Goal: Contribute content: Add original content to the website for others to see

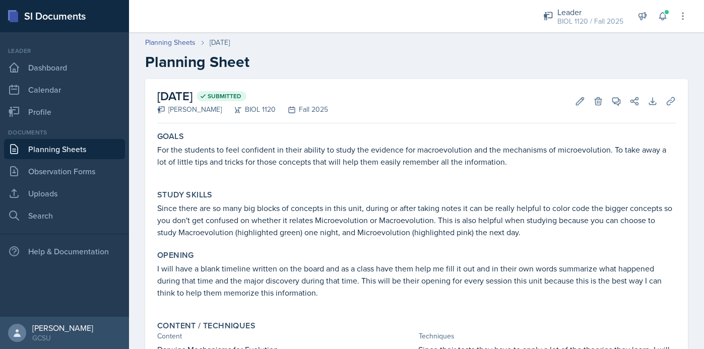
click at [84, 148] on link "Planning Sheets" at bounding box center [64, 149] width 121 height 20
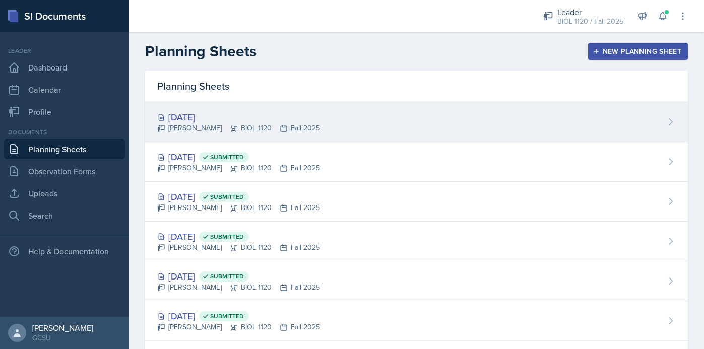
click at [316, 109] on div "Oct 6th, 2025 Emma Emmil BIOL 1120 Fall 2025" at bounding box center [416, 122] width 543 height 40
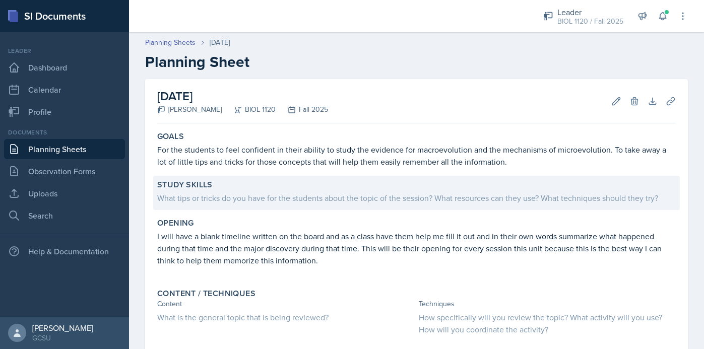
click at [223, 203] on div "What tips or tricks do you have for the students about the topic of the session…" at bounding box center [416, 198] width 519 height 12
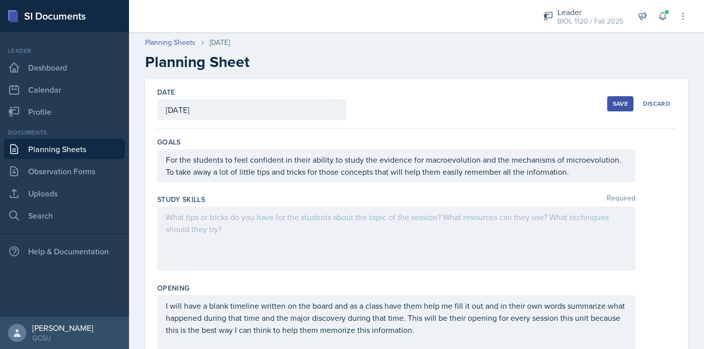
click at [221, 230] on div at bounding box center [396, 239] width 478 height 64
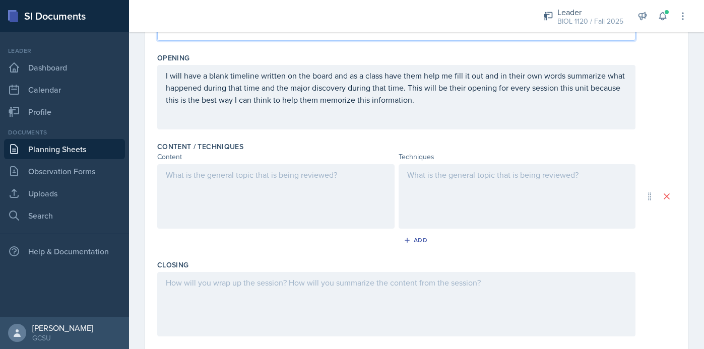
click at [317, 190] on div at bounding box center [275, 196] width 237 height 64
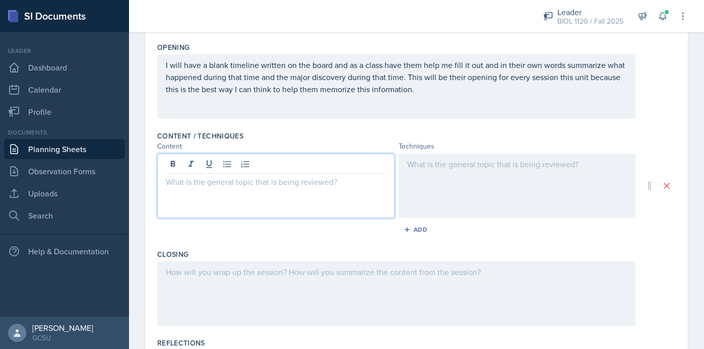
scroll to position [241, 0]
click at [449, 163] on div at bounding box center [517, 186] width 237 height 64
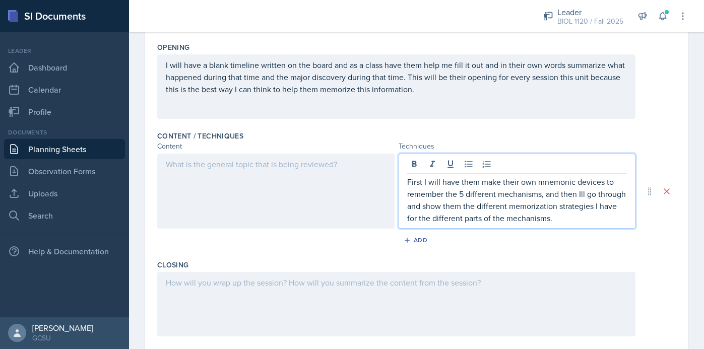
click at [309, 187] on div at bounding box center [275, 191] width 237 height 75
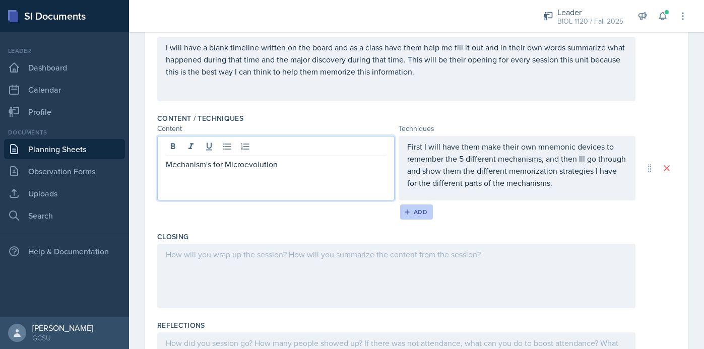
click at [417, 208] on div "Add" at bounding box center [417, 212] width 22 height 8
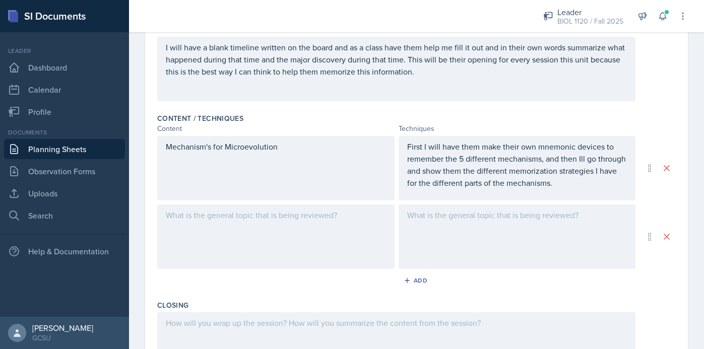
click at [332, 228] on div at bounding box center [275, 237] width 237 height 64
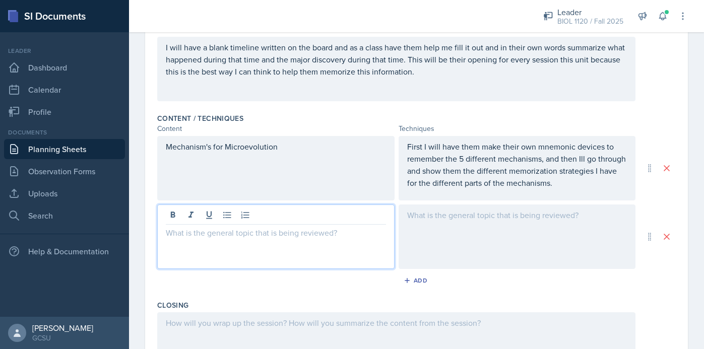
scroll to position [276, 0]
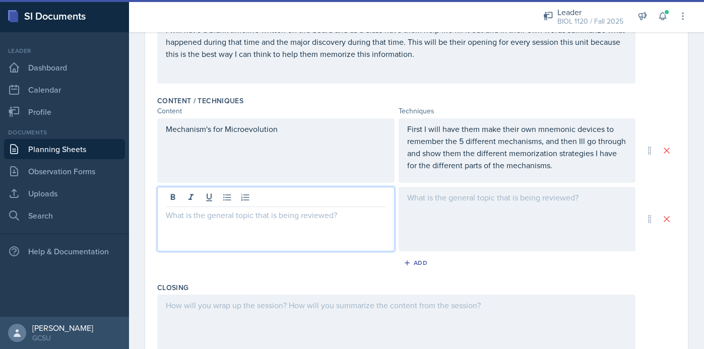
click at [434, 207] on div at bounding box center [517, 219] width 237 height 64
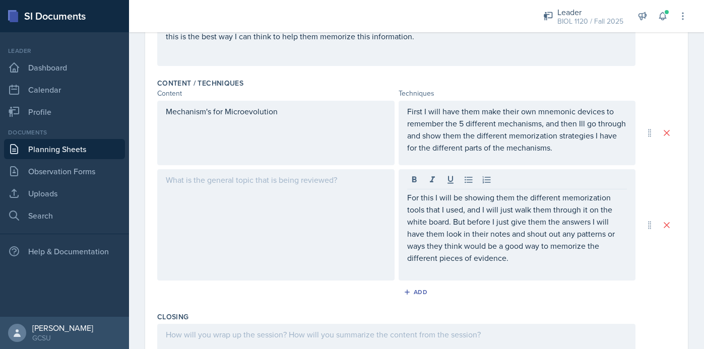
click at [324, 212] on div at bounding box center [275, 224] width 237 height 111
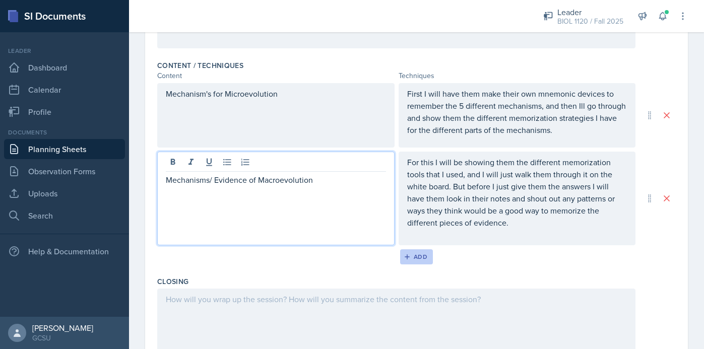
click at [421, 253] on div "Add" at bounding box center [417, 257] width 22 height 8
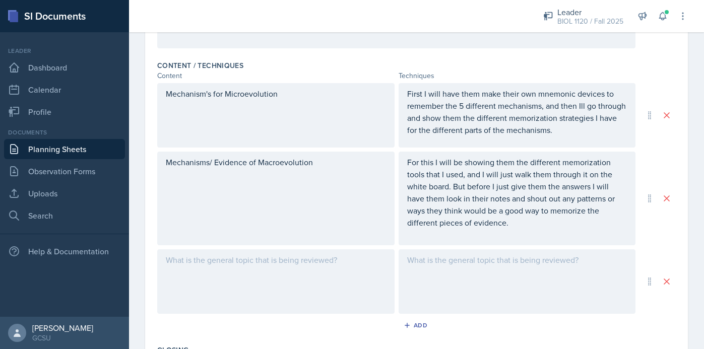
click at [285, 260] on div at bounding box center [275, 281] width 237 height 64
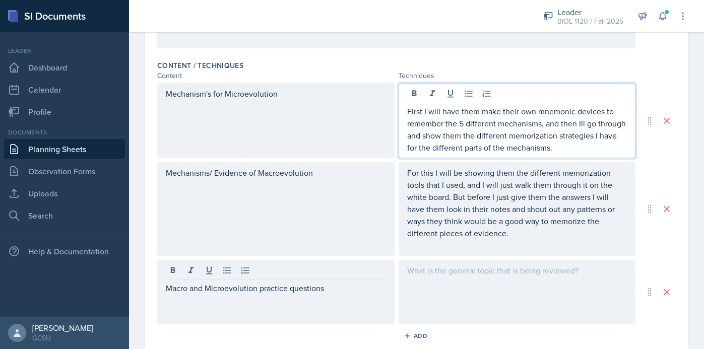
click at [557, 133] on p "First I will have them make their own mnemonic devices to remember the 5 differ…" at bounding box center [517, 129] width 220 height 48
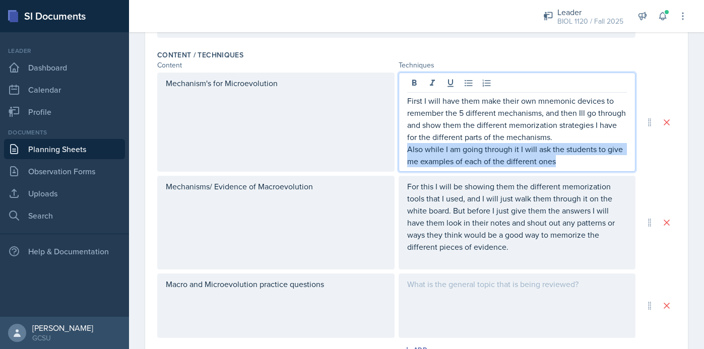
drag, startPoint x: 407, startPoint y: 150, endPoint x: 565, endPoint y: 159, distance: 158.0
click at [565, 159] on p "Also while I am going through it I will ask the students to give me examples of…" at bounding box center [517, 155] width 220 height 24
copy p "Also while I am going through it I will ask the students to give me examples of…"
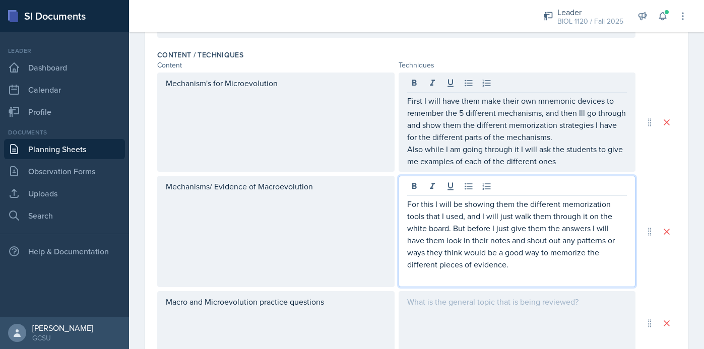
click at [523, 248] on p "For this I will be showing them the different memorization tools that I used, a…" at bounding box center [517, 234] width 220 height 73
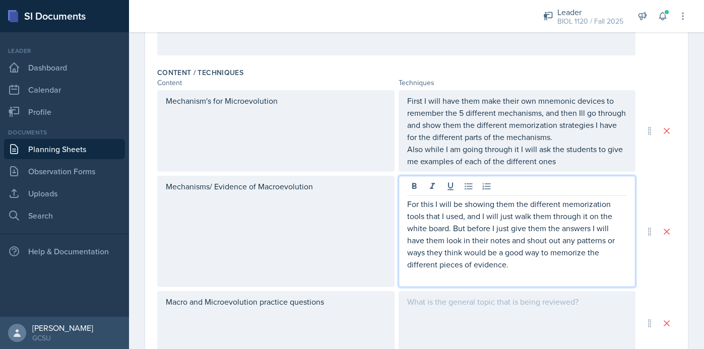
click at [517, 269] on p "For this I will be showing them the different memorization tools that I used, a…" at bounding box center [517, 234] width 220 height 73
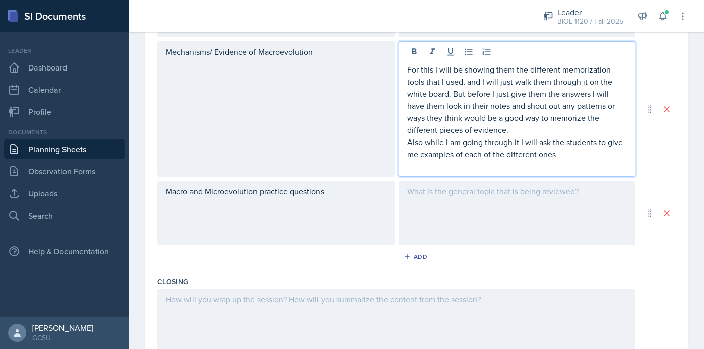
click at [481, 208] on div at bounding box center [517, 213] width 237 height 64
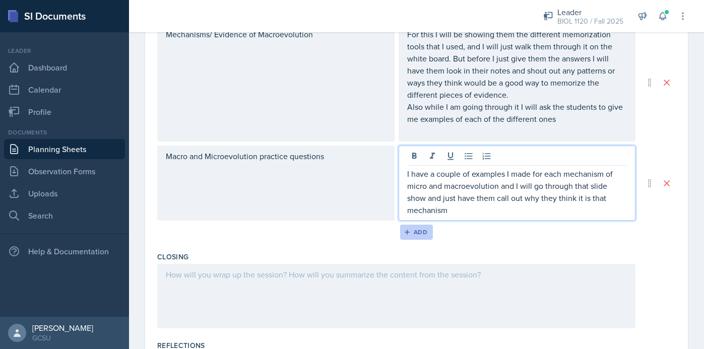
click at [426, 229] on div "Add" at bounding box center [417, 232] width 22 height 8
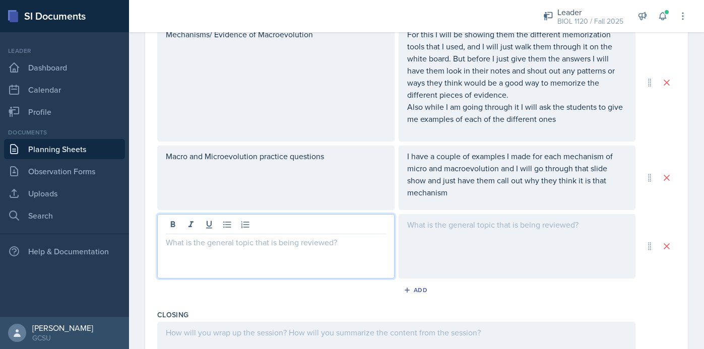
click at [354, 223] on div at bounding box center [275, 246] width 237 height 64
click at [441, 232] on div at bounding box center [517, 246] width 237 height 64
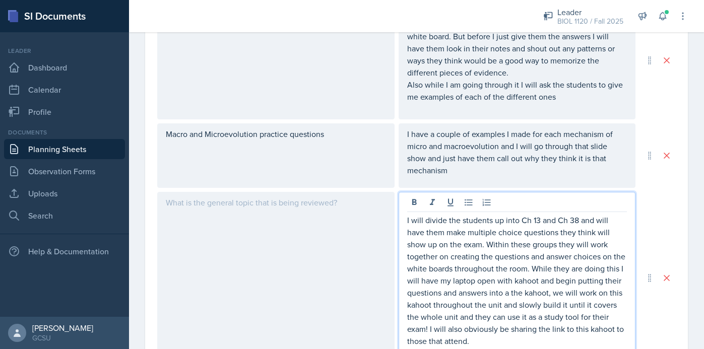
click at [309, 230] on div at bounding box center [275, 278] width 237 height 172
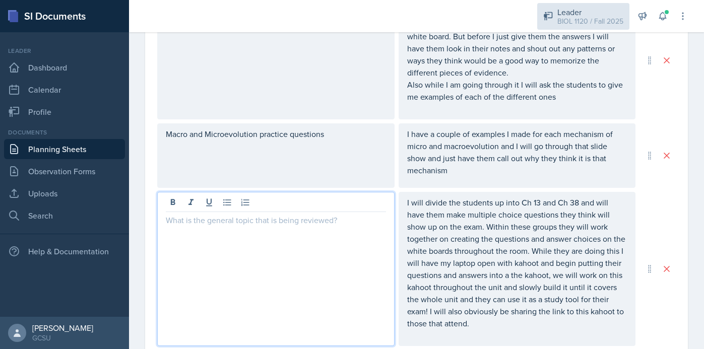
scroll to position [496, 0]
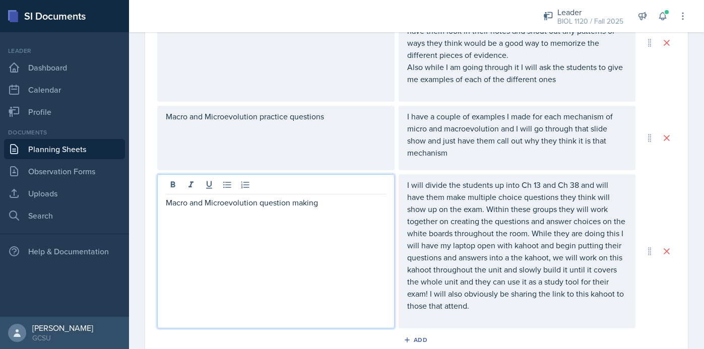
click at [509, 200] on p "I will divide the students up into Ch 13 and Ch 38 and will have them make mult…" at bounding box center [517, 245] width 220 height 133
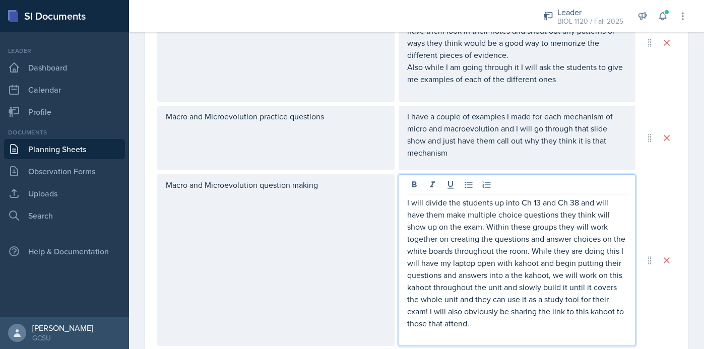
click at [548, 204] on p "I will divide the students up into Ch 13 and Ch 38 and will have them make mult…" at bounding box center [517, 263] width 220 height 133
drag, startPoint x: 577, startPoint y: 204, endPoint x: 523, endPoint y: 204, distance: 54.4
click at [523, 203] on p "I will divide the students up into Ch 13 and Ch 38 and will have them make mult…" at bounding box center [517, 263] width 220 height 133
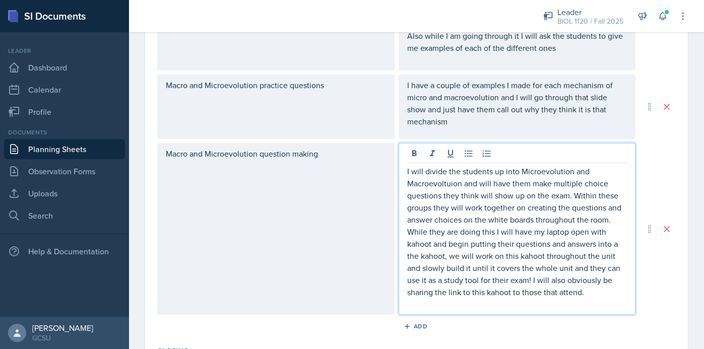
scroll to position [528, 0]
click at [445, 184] on p "I will divide the students up into Microevolution and Macroevoltuion and will h…" at bounding box center [517, 231] width 220 height 133
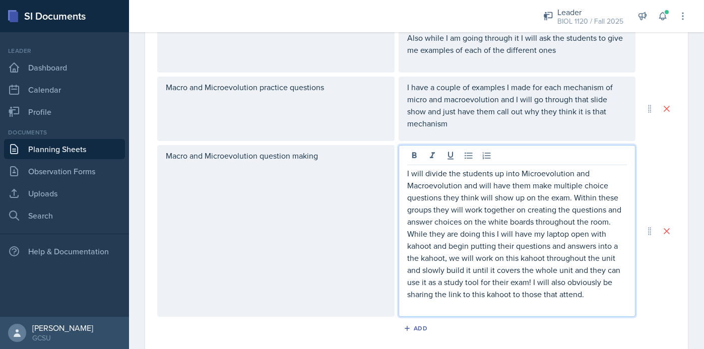
scroll to position [527, 0]
click at [545, 226] on p "I will divide the students up into Microevolution and Macroevolution and will h…" at bounding box center [517, 232] width 220 height 133
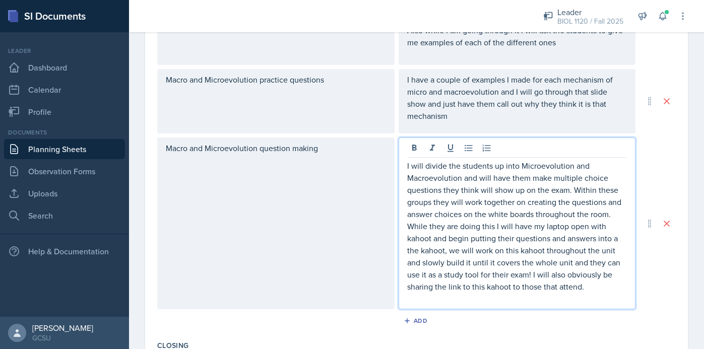
scroll to position [525, 0]
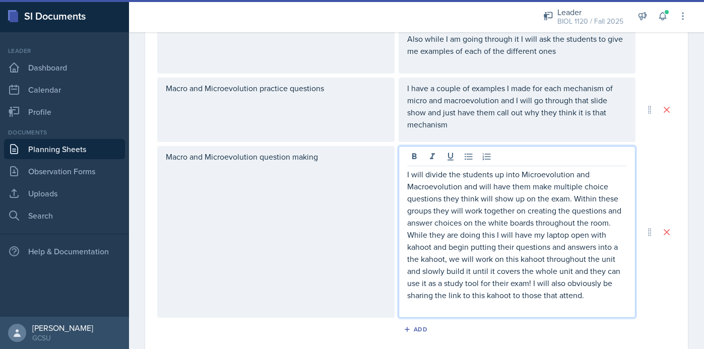
click at [601, 301] on p at bounding box center [517, 307] width 220 height 12
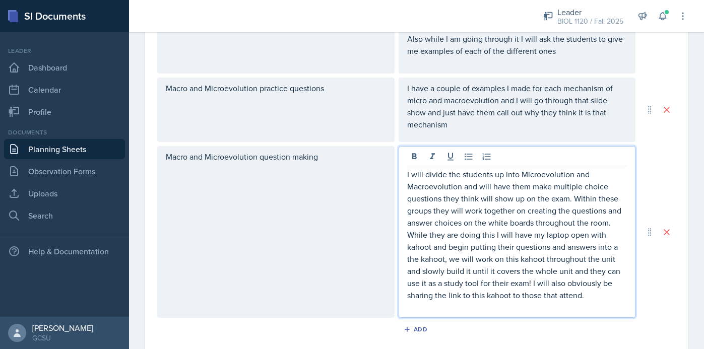
click at [600, 296] on p "I will divide the students up into Microevolution and Macroevolution and will h…" at bounding box center [517, 234] width 220 height 133
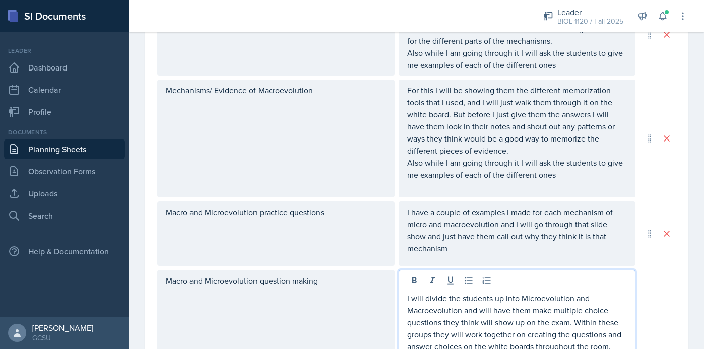
scroll to position [399, 0]
click at [463, 254] on p "I have a couple of examples I made for each mechanism of micro and macroevoluti…" at bounding box center [517, 232] width 220 height 48
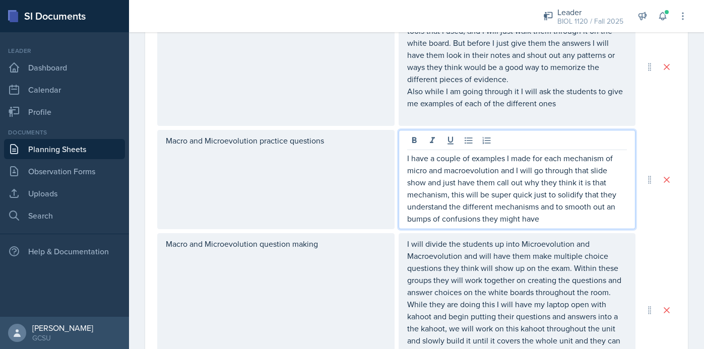
scroll to position [490, 0]
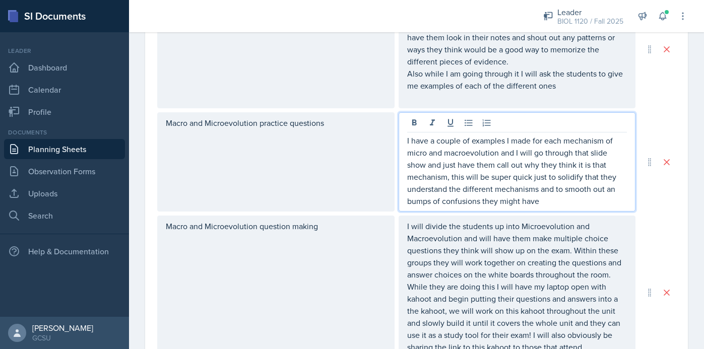
click at [543, 201] on p "I have a couple of examples I made for each mechanism of micro and macroevoluti…" at bounding box center [517, 171] width 220 height 73
drag, startPoint x: 446, startPoint y: 180, endPoint x: 497, endPoint y: 166, distance: 52.8
click at [498, 166] on p "I have a couple of examples I made for each mechanism of micro and macroevoluti…" at bounding box center [517, 171] width 220 height 73
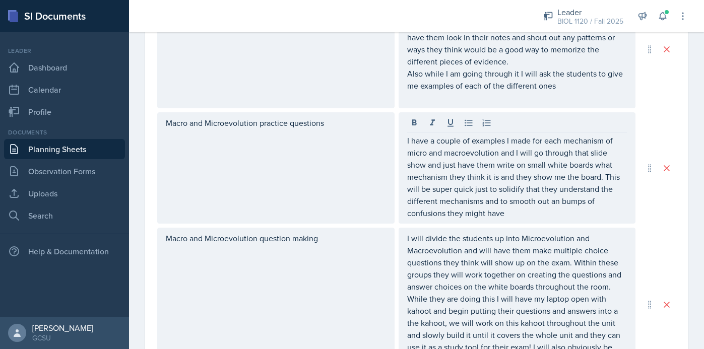
click at [657, 230] on div "Macro and Microevolution question making I will divide the students up into Mic…" at bounding box center [416, 305] width 519 height 154
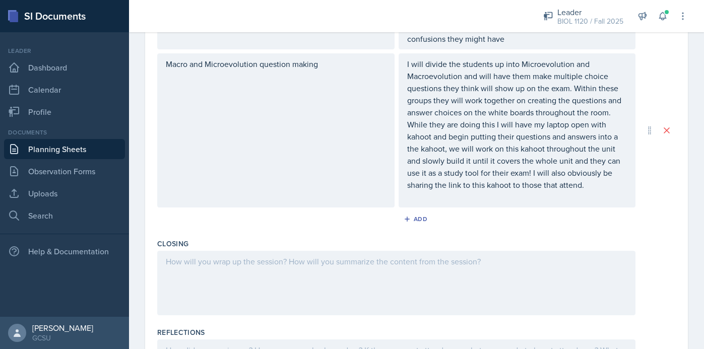
scroll to position [742, 0]
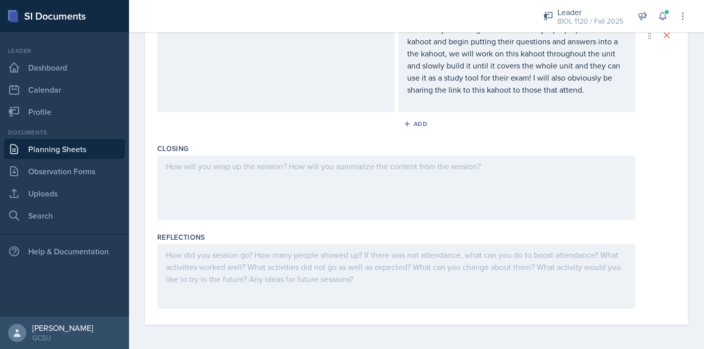
click at [520, 179] on div at bounding box center [396, 188] width 478 height 64
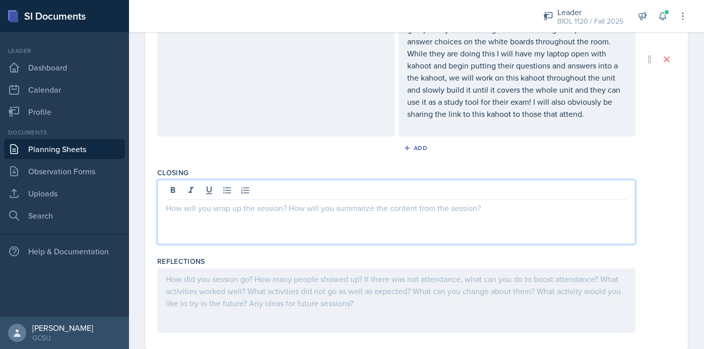
scroll to position [726, 0]
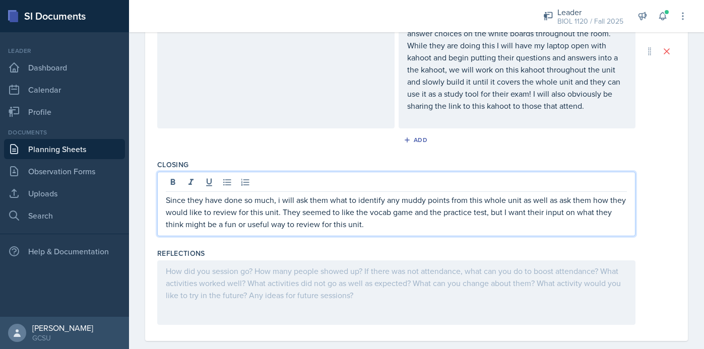
click at [651, 145] on div "Add" at bounding box center [416, 142] width 519 height 19
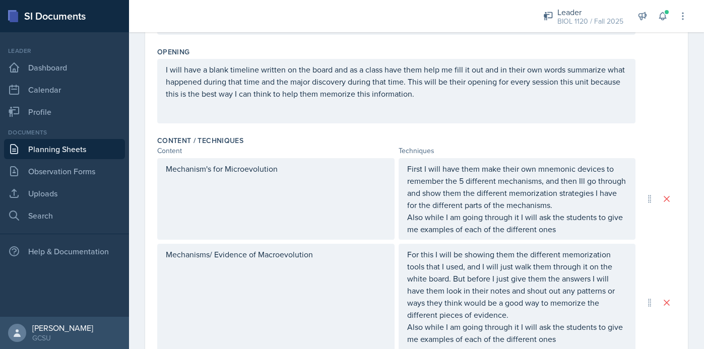
scroll to position [0, 0]
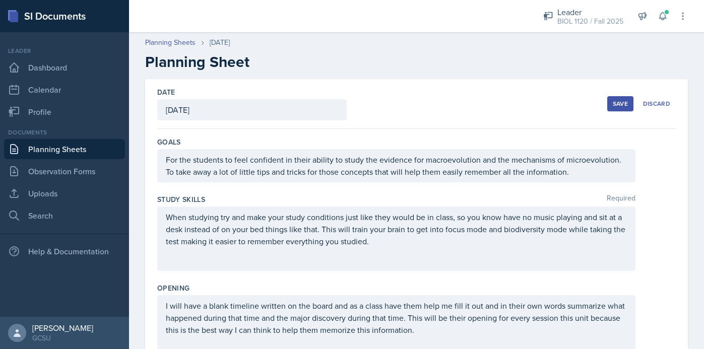
click at [616, 108] on div "Save" at bounding box center [620, 104] width 15 height 8
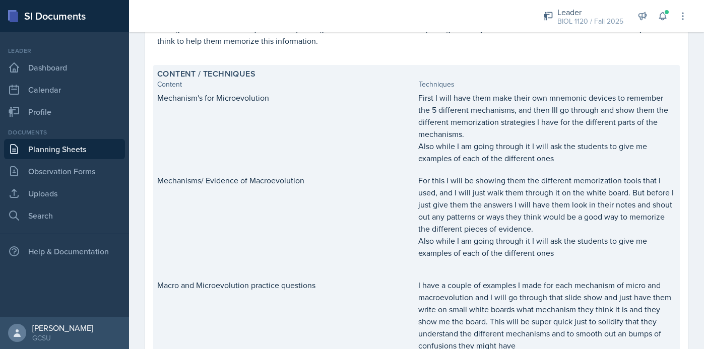
scroll to position [576, 0]
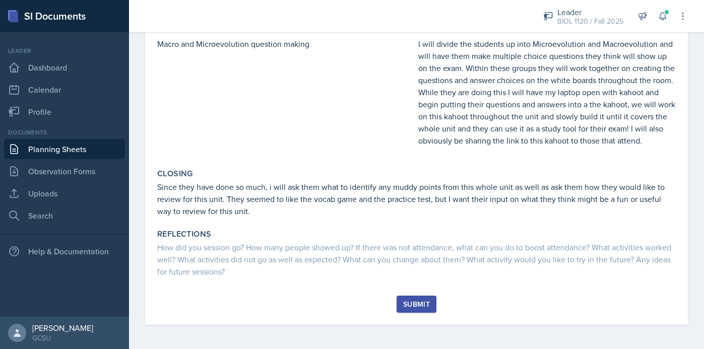
click at [412, 305] on div "Submit" at bounding box center [416, 304] width 27 height 8
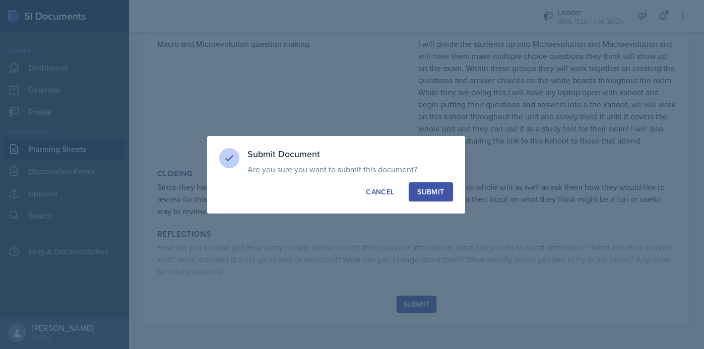
click at [426, 195] on div "Submit" at bounding box center [430, 192] width 27 height 10
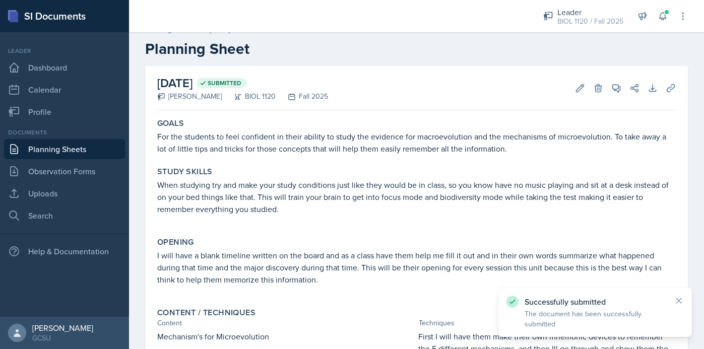
scroll to position [0, 0]
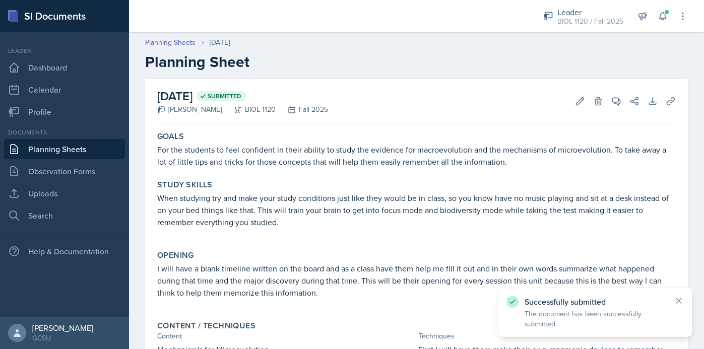
click at [65, 150] on link "Planning Sheets" at bounding box center [64, 149] width 121 height 20
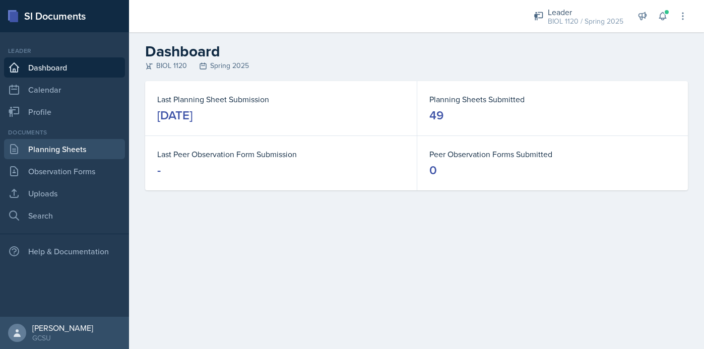
click at [62, 149] on link "Planning Sheets" at bounding box center [64, 149] width 121 height 20
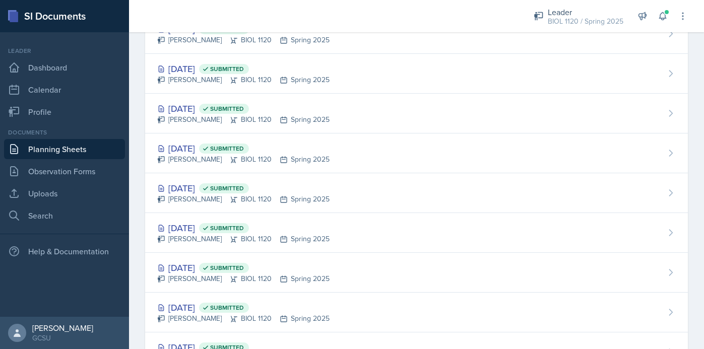
scroll to position [398, 0]
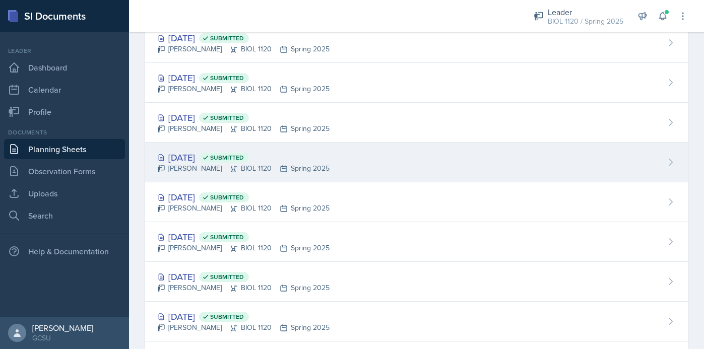
click at [380, 169] on div "[DATE] Submitted [PERSON_NAME] BIOL 1120 Spring 2025" at bounding box center [416, 163] width 543 height 40
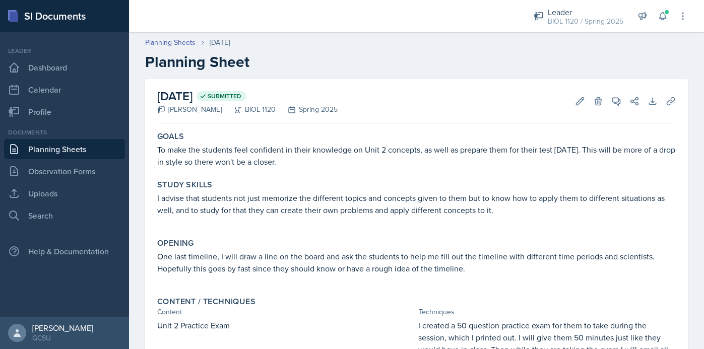
click at [87, 150] on link "Planning Sheets" at bounding box center [64, 149] width 121 height 20
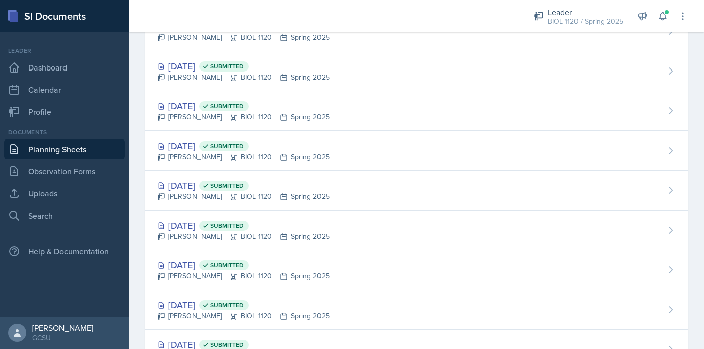
scroll to position [390, 0]
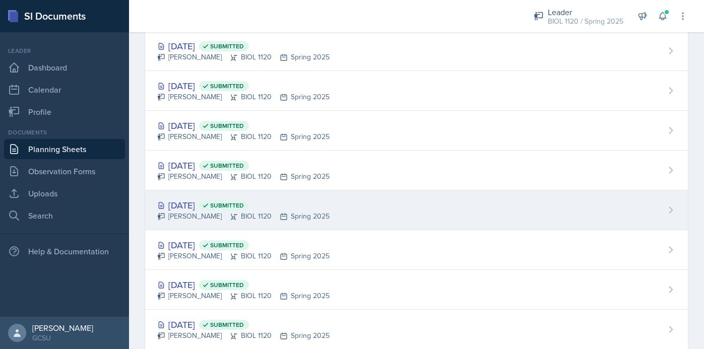
click at [333, 217] on div "[DATE] Submitted [PERSON_NAME] BIOL 1120 Spring 2025" at bounding box center [416, 210] width 543 height 40
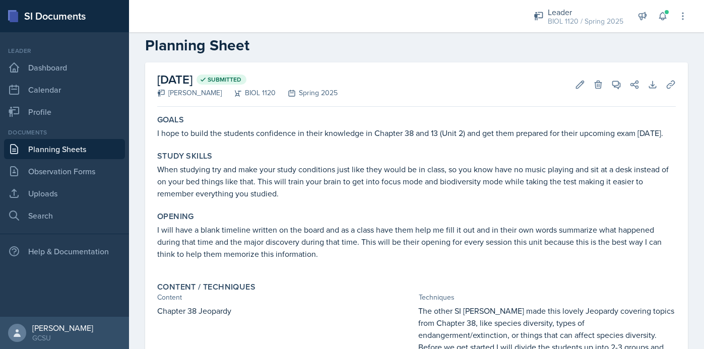
scroll to position [15, 0]
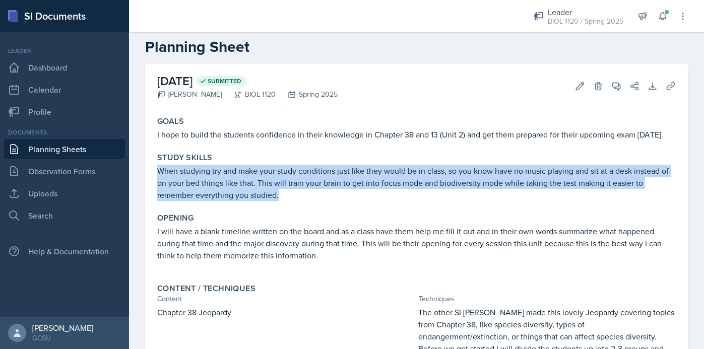
drag, startPoint x: 157, startPoint y: 170, endPoint x: 292, endPoint y: 193, distance: 136.9
click at [292, 193] on p "When studying try and make your study conditions just like they would be in cla…" at bounding box center [416, 183] width 519 height 36
copy p "When studying try and make your study conditions just like they would be in cla…"
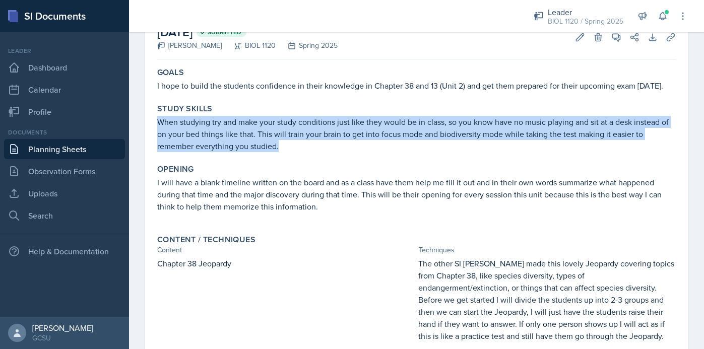
scroll to position [0, 0]
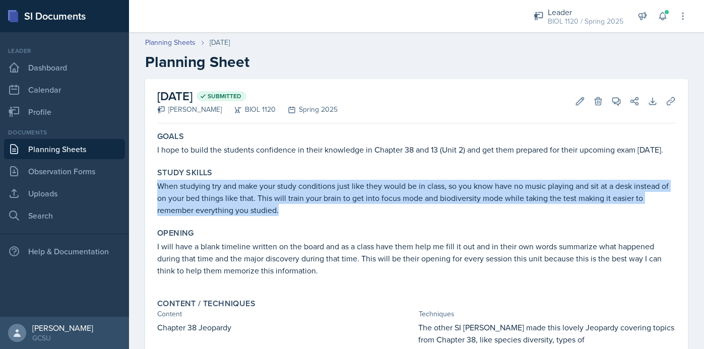
click at [93, 147] on link "Planning Sheets" at bounding box center [64, 149] width 121 height 20
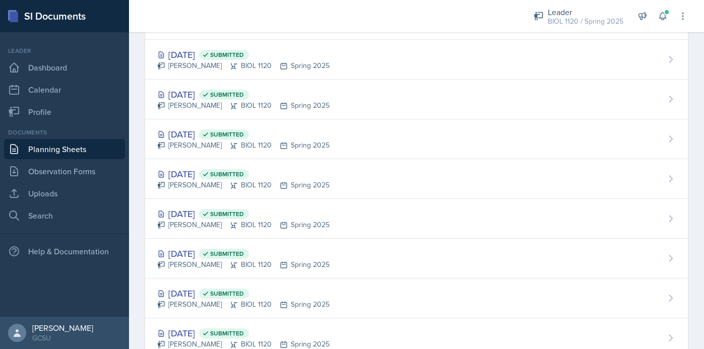
scroll to position [429, 0]
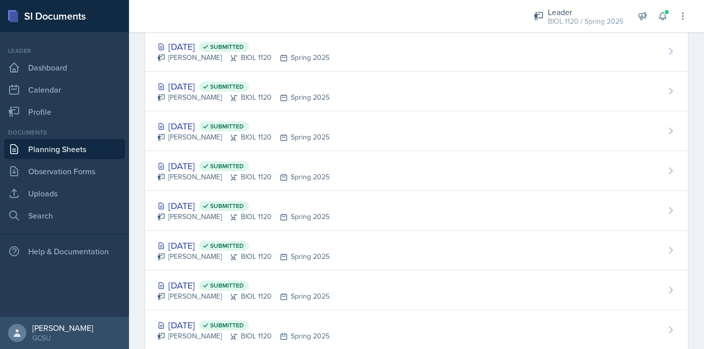
click at [330, 216] on div "[DATE] Submitted [PERSON_NAME] BIOL 1120 Spring 2025" at bounding box center [416, 211] width 543 height 40
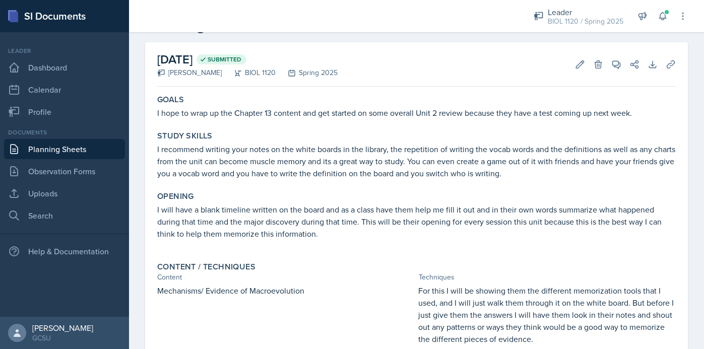
scroll to position [36, 0]
click at [92, 152] on link "Planning Sheets" at bounding box center [64, 149] width 121 height 20
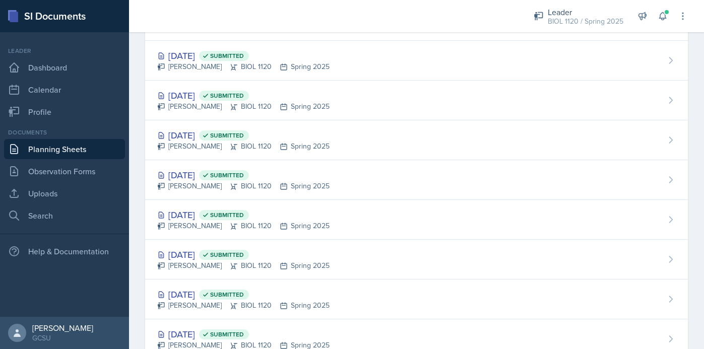
scroll to position [471, 0]
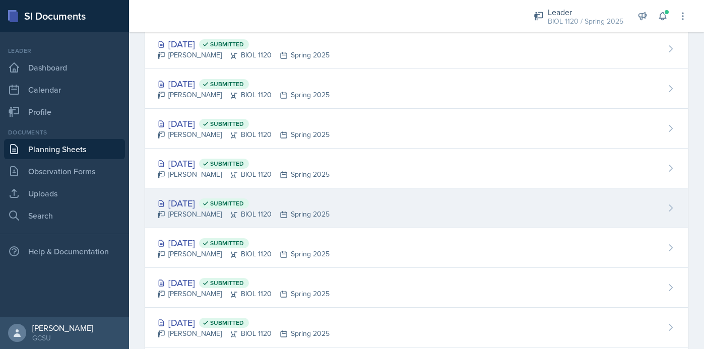
click at [333, 218] on div "[DATE] Submitted [PERSON_NAME] BIOL 1120 Spring 2025" at bounding box center [416, 208] width 543 height 40
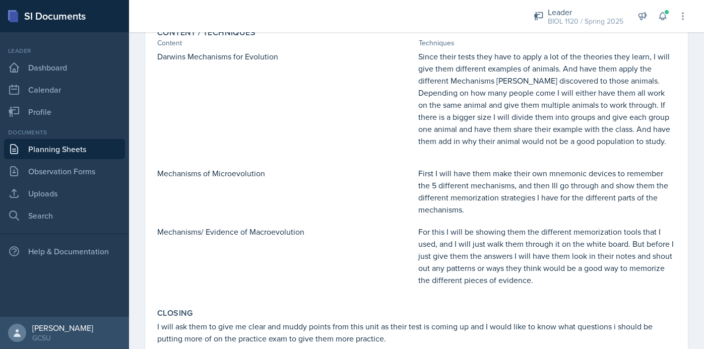
scroll to position [284, 0]
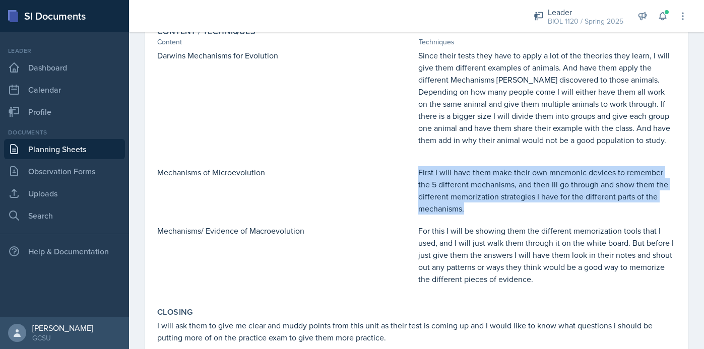
drag, startPoint x: 418, startPoint y: 172, endPoint x: 472, endPoint y: 211, distance: 66.0
click at [472, 211] on p "First I will have them make their own mnemonic devices to remember the 5 differ…" at bounding box center [546, 190] width 257 height 48
copy p "First I will have them make their own mnemonic devices to remember the 5 differ…"
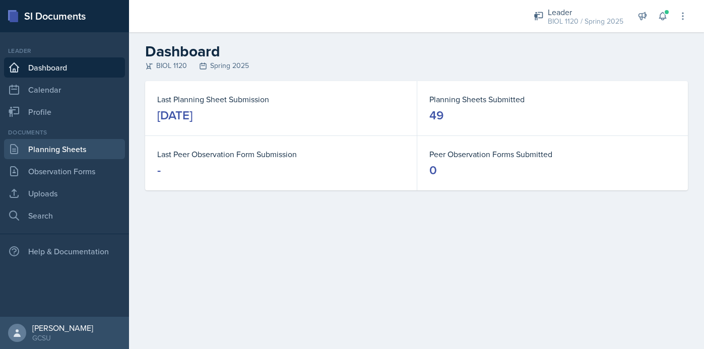
click at [57, 152] on link "Planning Sheets" at bounding box center [64, 149] width 121 height 20
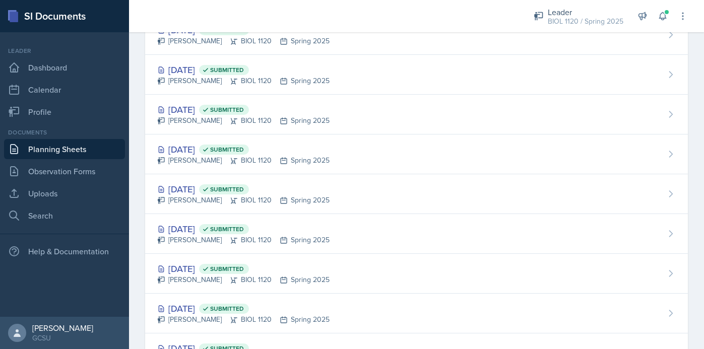
scroll to position [447, 0]
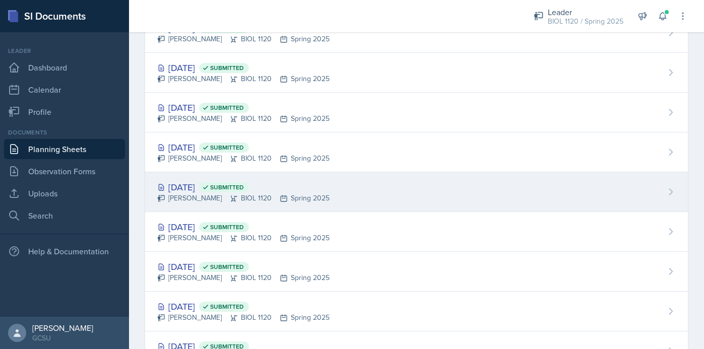
click at [389, 195] on div "[DATE] Submitted [PERSON_NAME] BIOL 1120 Spring 2025" at bounding box center [416, 192] width 543 height 40
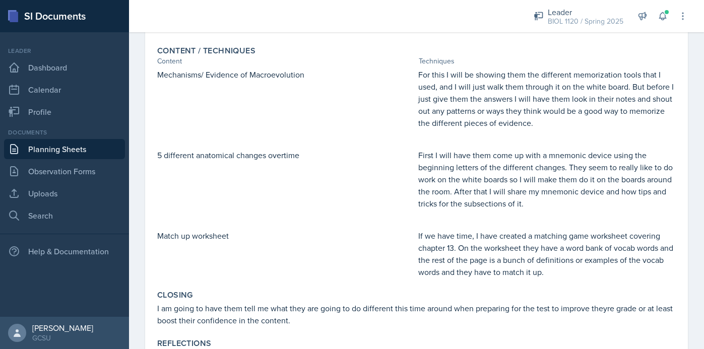
scroll to position [254, 0]
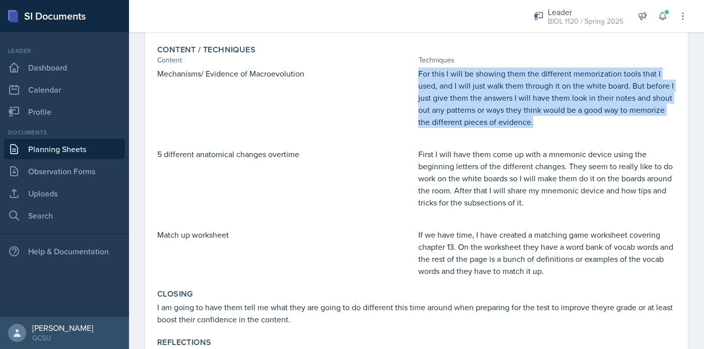
drag, startPoint x: 418, startPoint y: 72, endPoint x: 538, endPoint y: 134, distance: 134.8
click at [538, 134] on div "For this I will be showing them the different memorization tools that I used, a…" at bounding box center [546, 103] width 257 height 71
copy p "For this I will be showing them the different memorization tools that I used, a…"
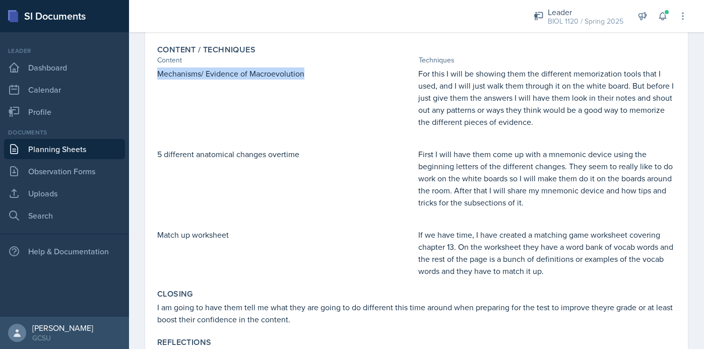
drag, startPoint x: 159, startPoint y: 72, endPoint x: 307, endPoint y: 74, distance: 148.2
click at [308, 74] on p "Mechanisms/ Evidence of Macroevolution" at bounding box center [285, 74] width 257 height 12
copy p "Mechanisms/ Evidence of Macroevolution"
click at [359, 216] on div "5 different anatomical changes overtime" at bounding box center [285, 183] width 257 height 71
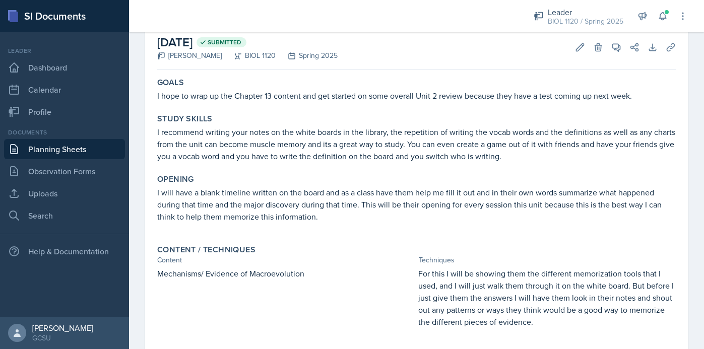
scroll to position [0, 0]
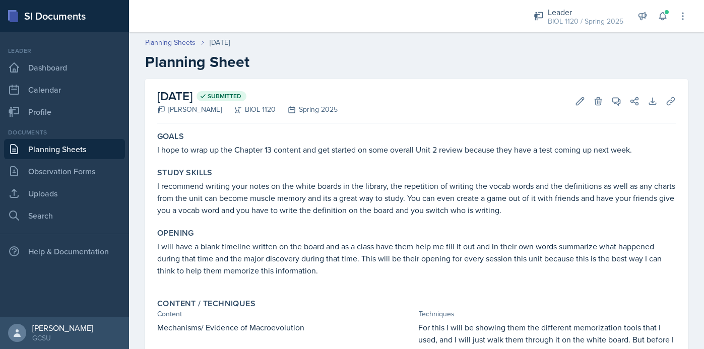
click at [73, 147] on link "Planning Sheets" at bounding box center [64, 149] width 121 height 20
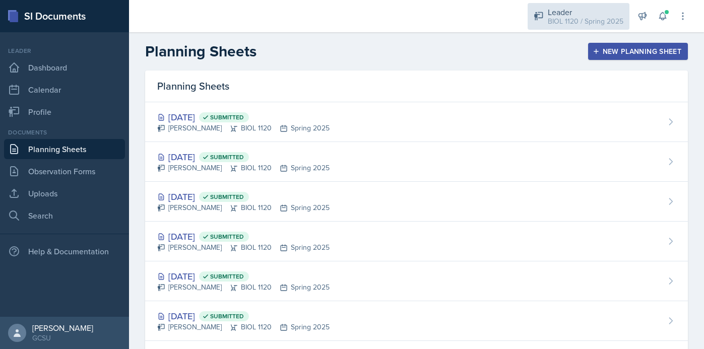
click at [565, 19] on div "BIOL 1120 / Spring 2025" at bounding box center [586, 21] width 76 height 11
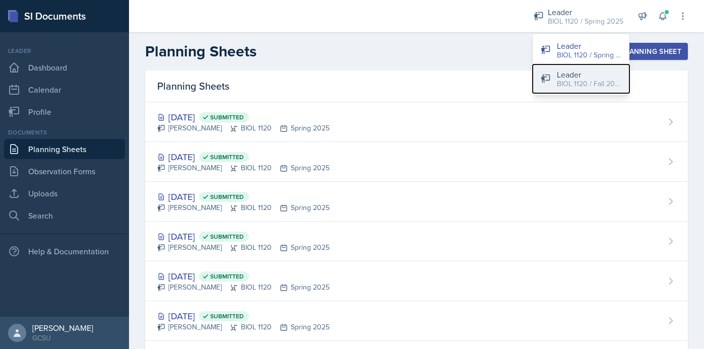
click at [570, 84] on div "BIOL 1120 / Fall 2025" at bounding box center [589, 84] width 64 height 11
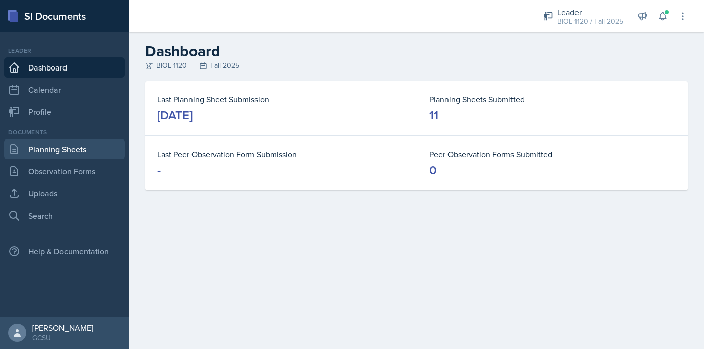
click at [87, 146] on link "Planning Sheets" at bounding box center [64, 149] width 121 height 20
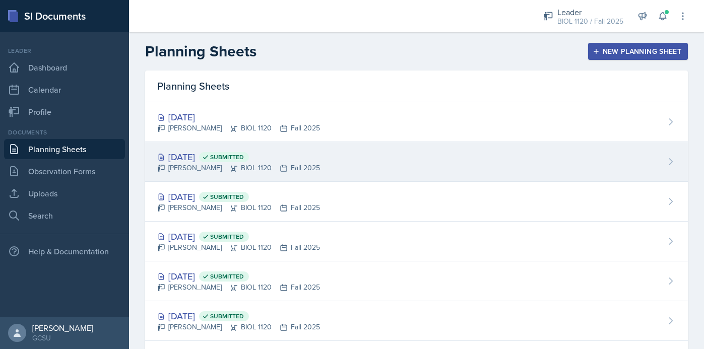
click at [288, 157] on div "Oct 1st, 2025 Submitted" at bounding box center [238, 157] width 163 height 14
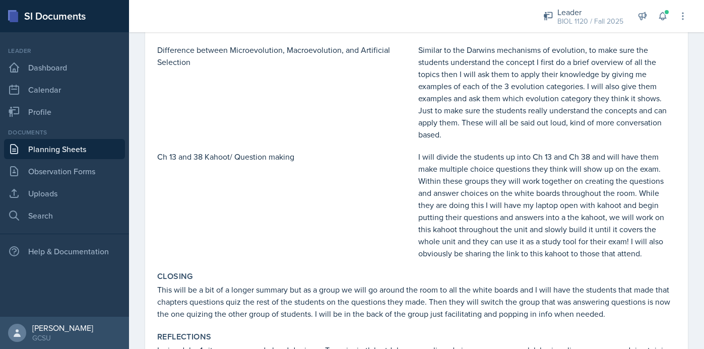
scroll to position [414, 0]
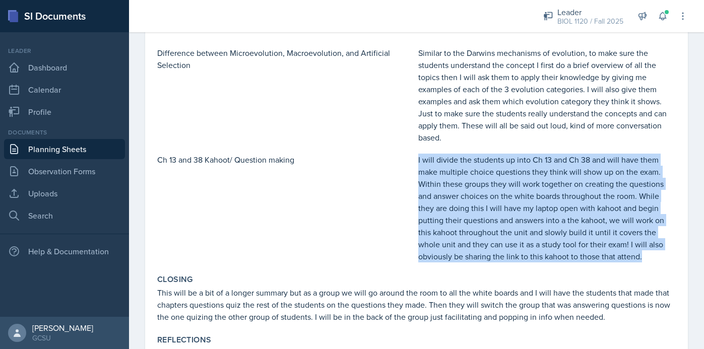
drag, startPoint x: 419, startPoint y: 159, endPoint x: 653, endPoint y: 263, distance: 255.6
click at [653, 263] on div "Content / Techniques Content Techniques Darwins Mechanisms for Evolution Since …" at bounding box center [416, 84] width 527 height 363
copy p "I will divide the students up into Ch 13 and Ch 38 and will have them make mult…"
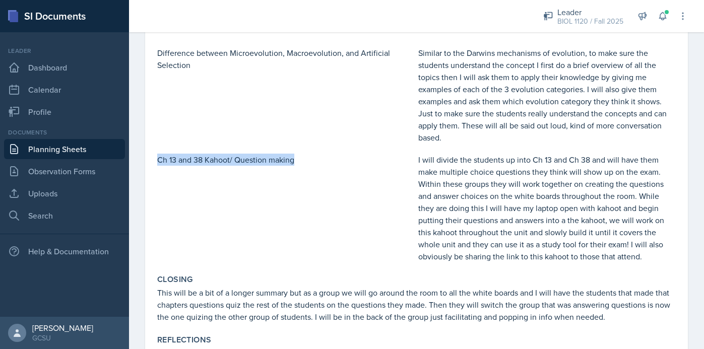
drag, startPoint x: 159, startPoint y: 159, endPoint x: 290, endPoint y: 166, distance: 131.2
click at [290, 166] on div "Ch 13 and 38 Kahoot/ Question making" at bounding box center [285, 208] width 257 height 109
click at [256, 169] on div "Ch 13 and 38 Kahoot/ Question making" at bounding box center [285, 208] width 257 height 109
